Goal: Go to known website: Go to known website

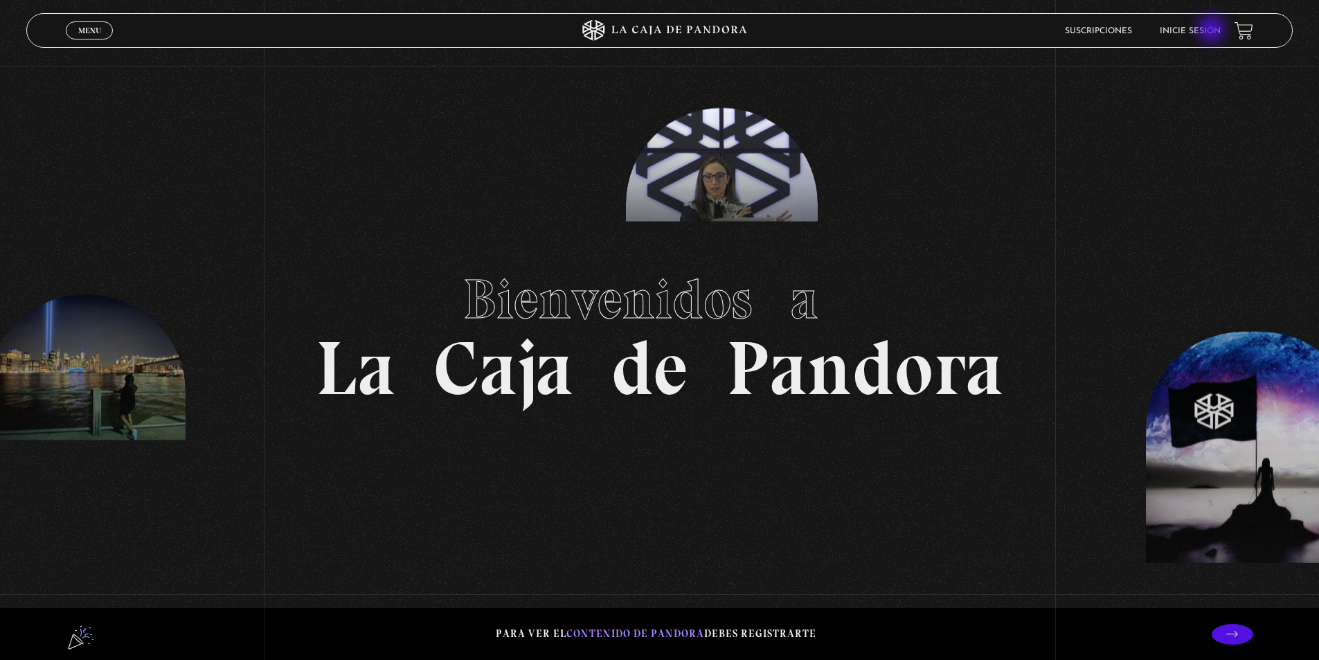
click at [1213, 30] on link "Inicie sesión" at bounding box center [1190, 31] width 61 height 8
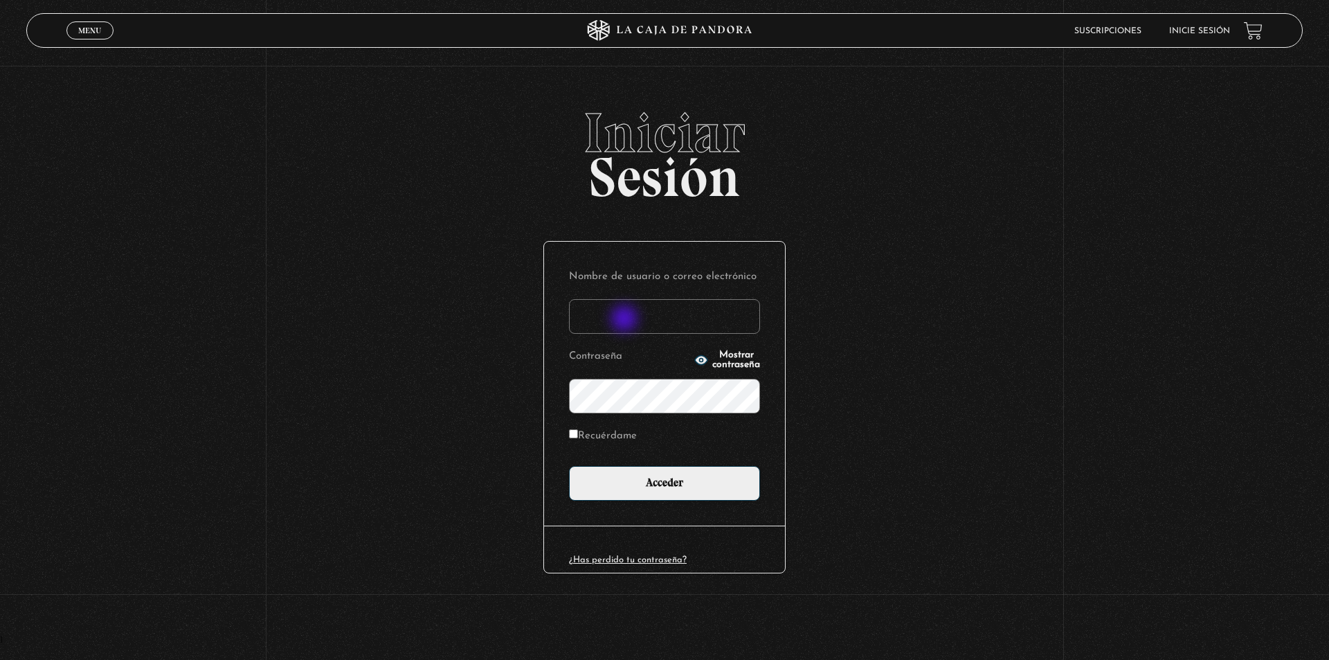
click at [626, 320] on input "Nombre de usuario o correo electrónico" at bounding box center [664, 316] width 191 height 35
type input "meli.sanchezramirez@gmail.com"
click at [569, 466] on input "Acceder" at bounding box center [664, 483] width 191 height 35
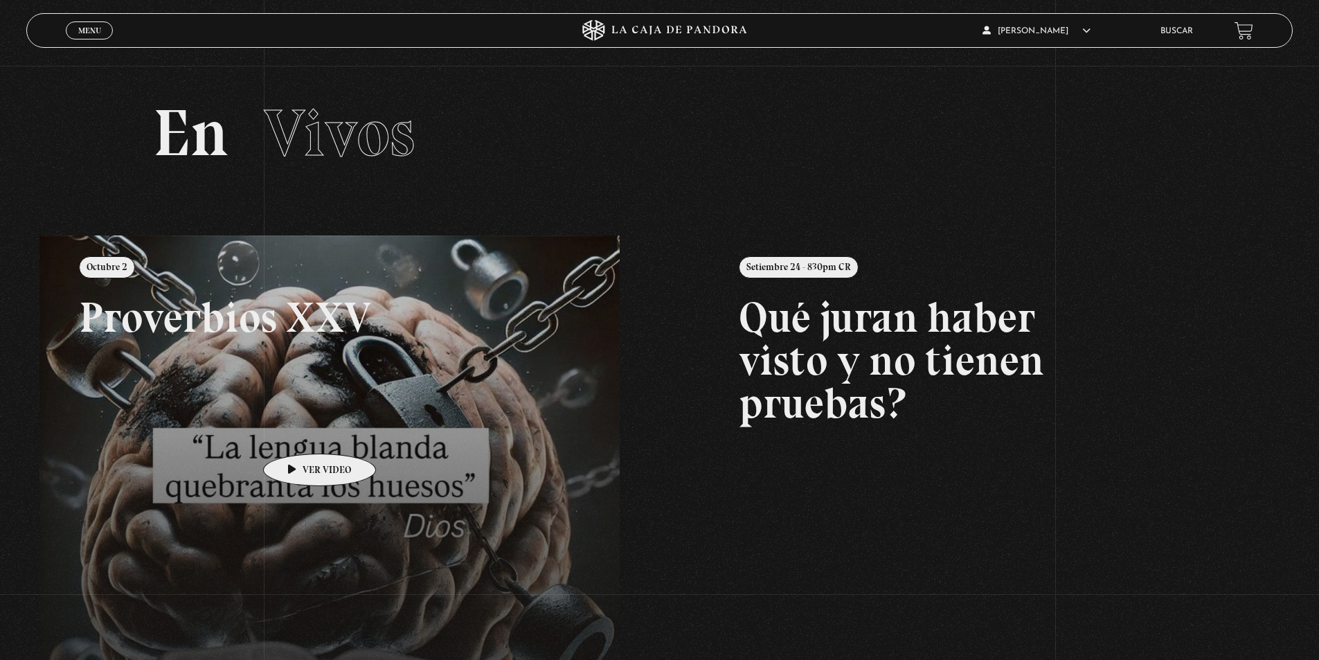
scroll to position [69, 0]
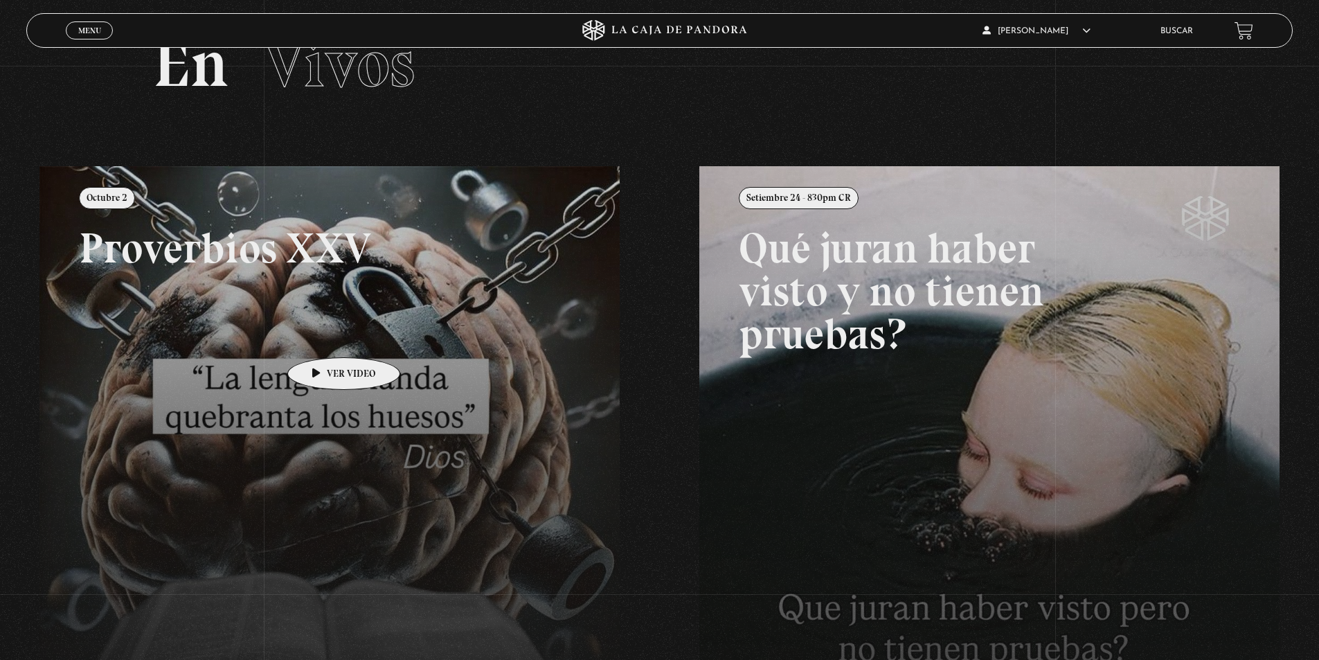
click at [323, 336] on link at bounding box center [698, 496] width 1319 height 660
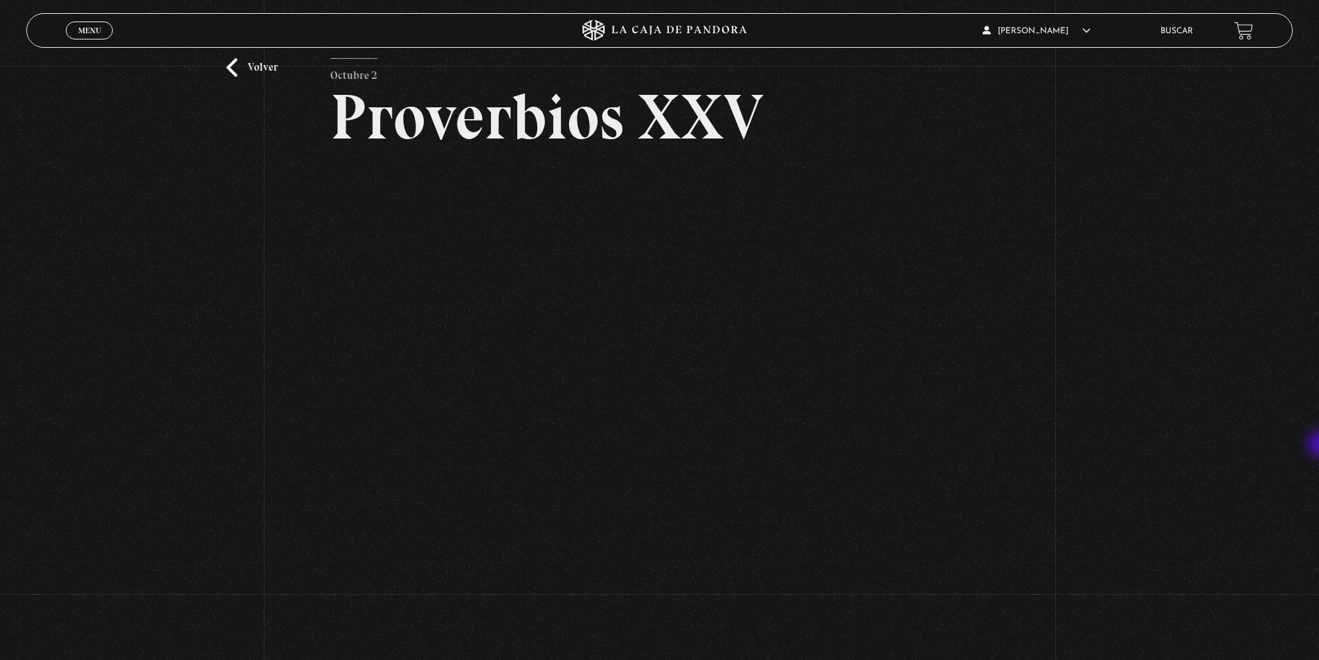
scroll to position [75, 0]
